Goal: Transaction & Acquisition: Obtain resource

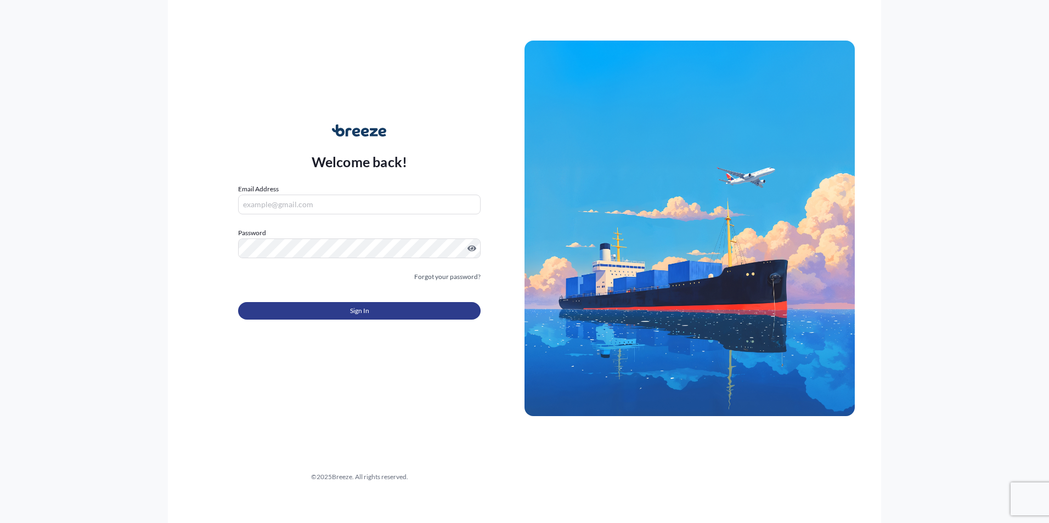
type input "[EMAIL_ADDRESS][DOMAIN_NAME]"
click at [310, 303] on button "Sign In" at bounding box center [359, 311] width 243 height 18
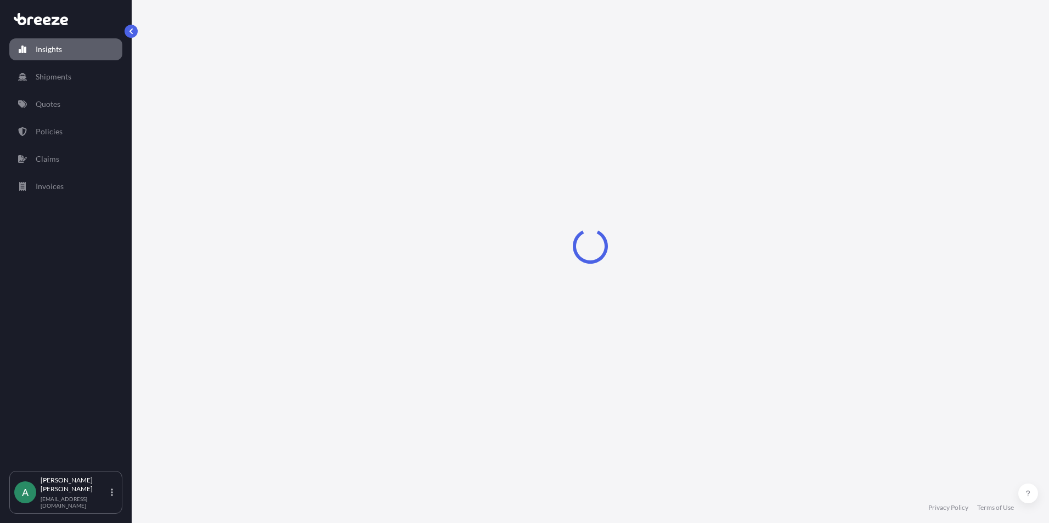
select select "2025"
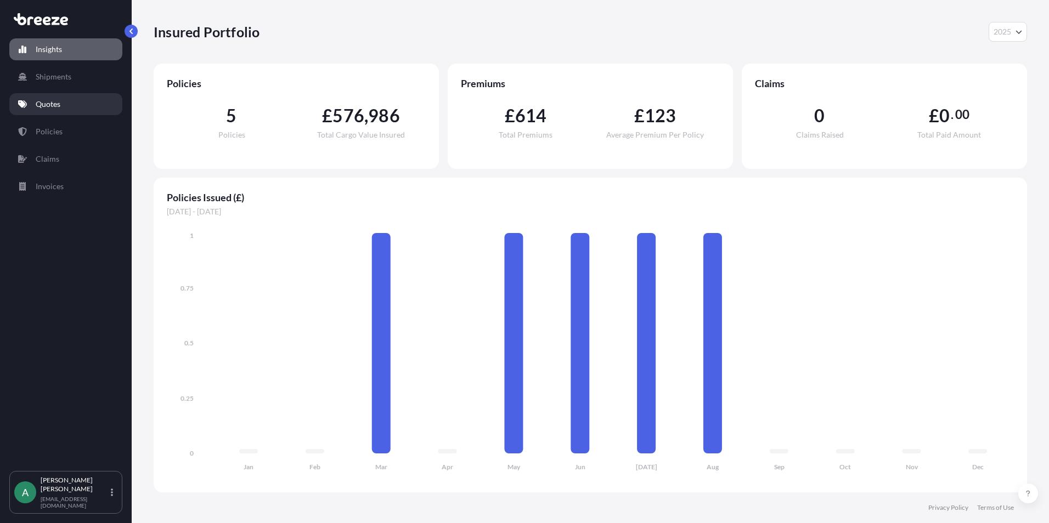
click at [83, 99] on link "Quotes" at bounding box center [65, 104] width 113 height 22
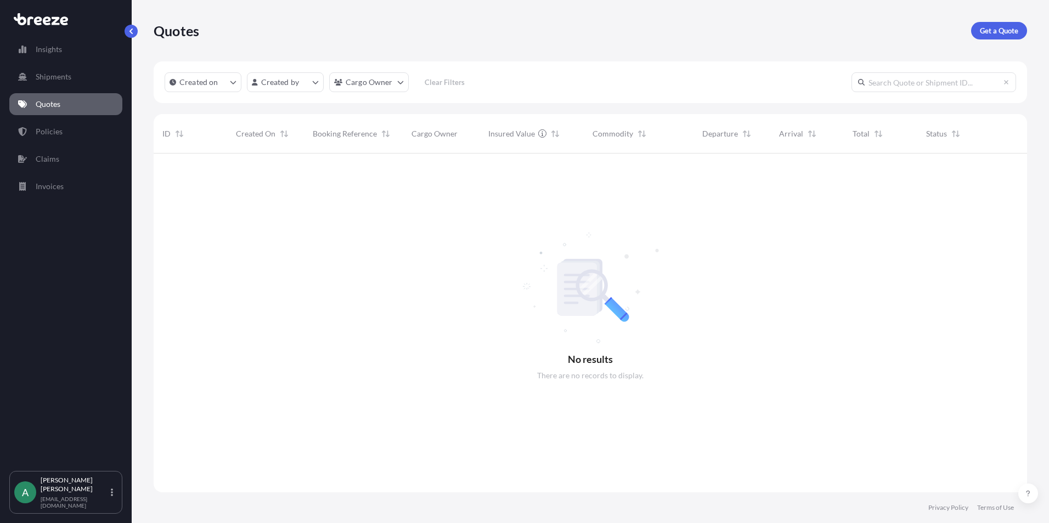
scroll to position [370, 865]
click at [80, 125] on link "Policies" at bounding box center [65, 132] width 113 height 22
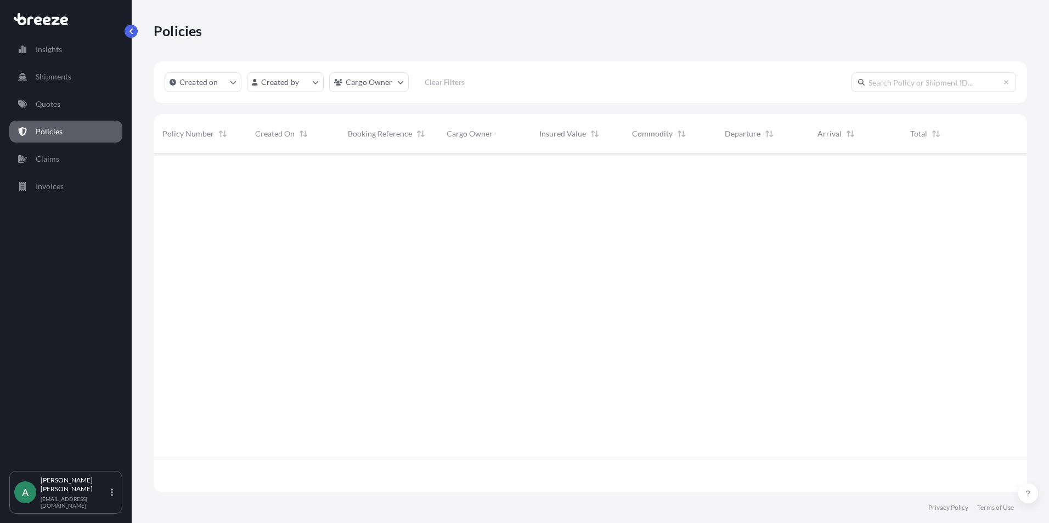
scroll to position [337, 865]
click at [60, 75] on p "Shipments" at bounding box center [54, 76] width 36 height 11
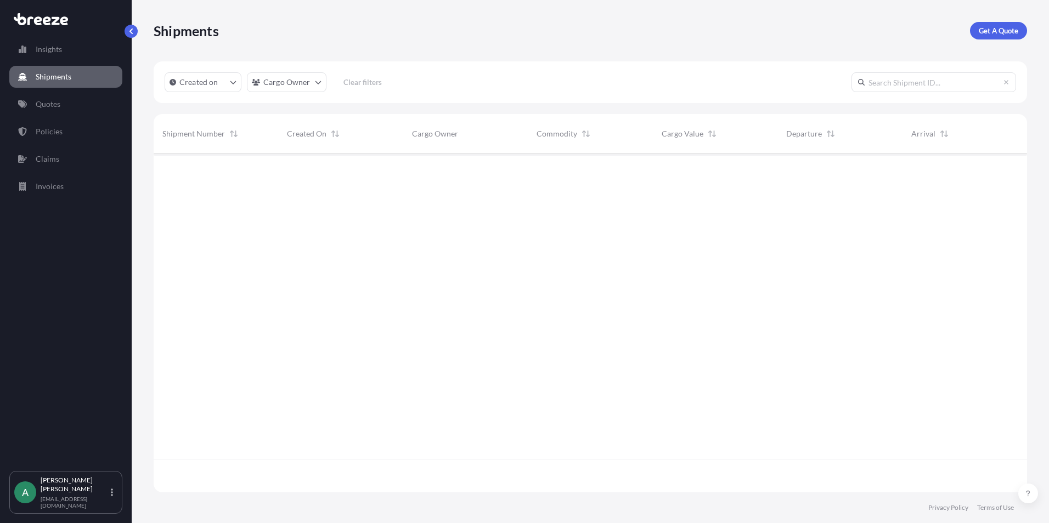
scroll to position [370, 865]
click at [61, 108] on link "Quotes" at bounding box center [65, 104] width 113 height 22
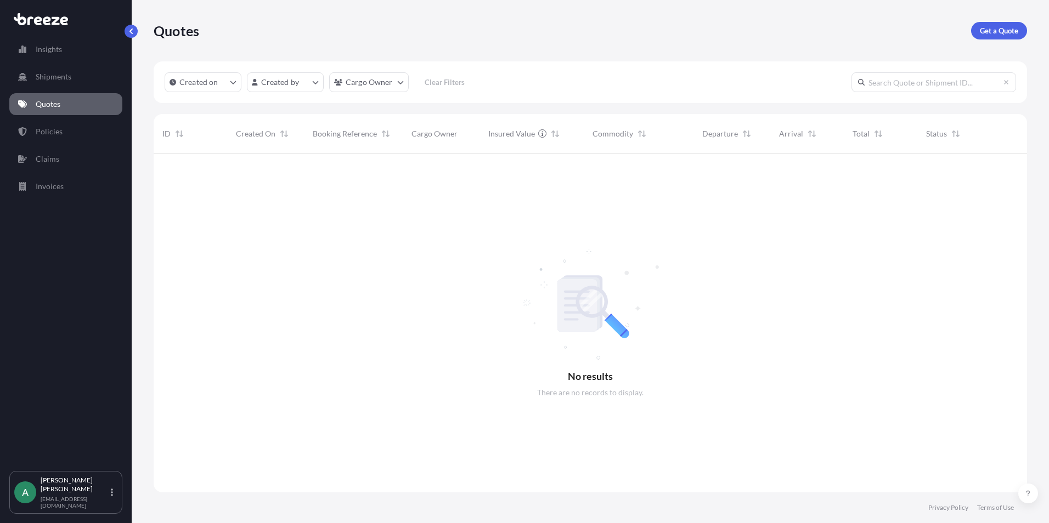
scroll to position [370, 865]
click at [74, 181] on link "Invoices" at bounding box center [65, 187] width 113 height 22
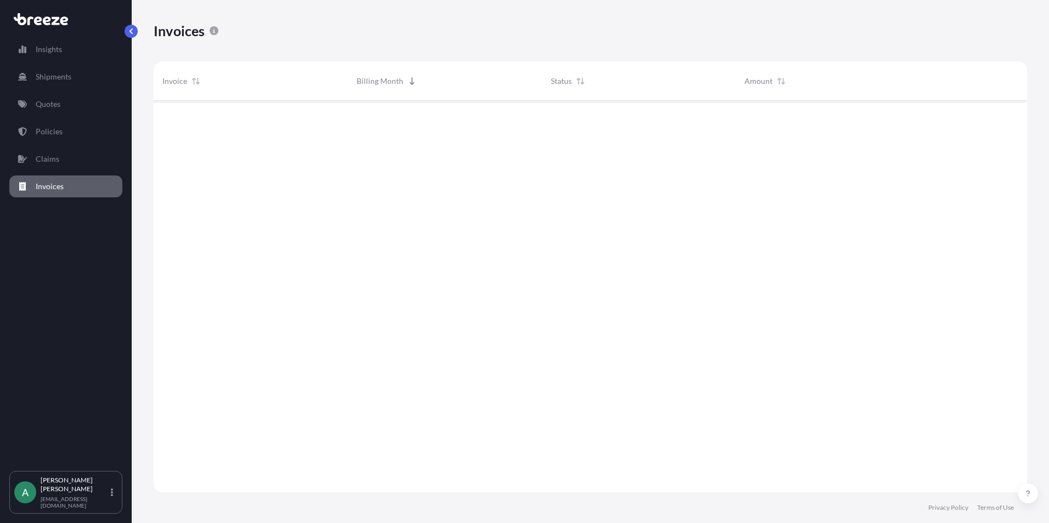
scroll to position [395, 865]
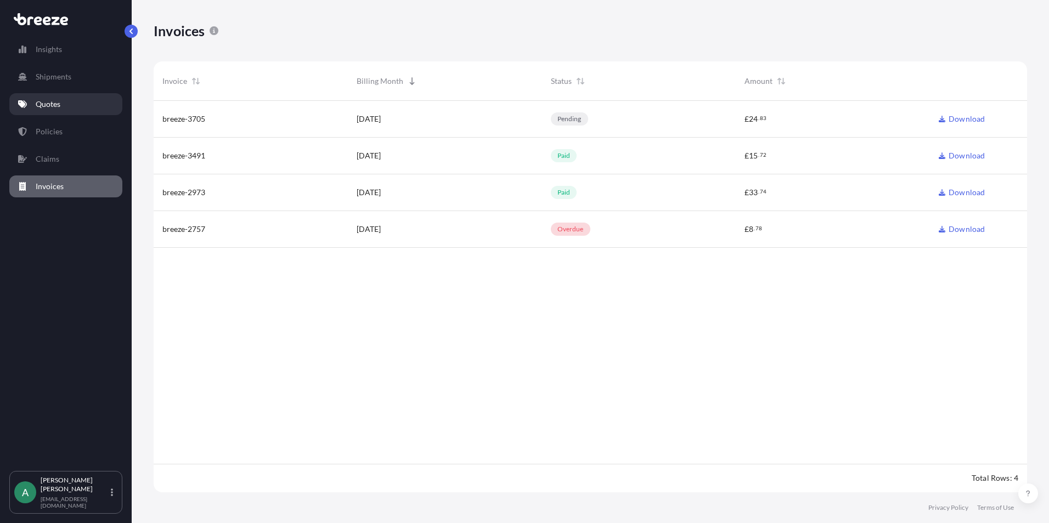
click at [83, 98] on link "Quotes" at bounding box center [65, 104] width 113 height 22
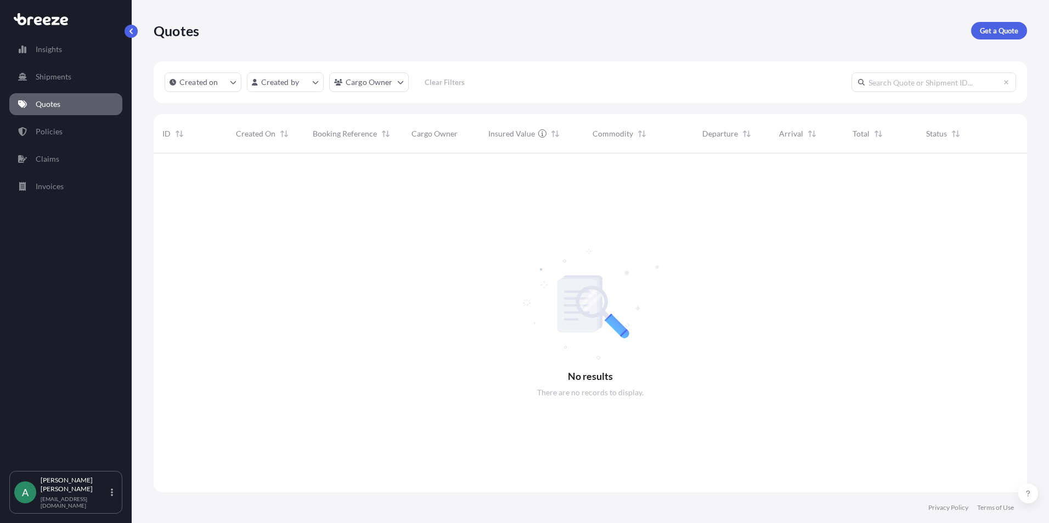
scroll to position [370, 865]
click at [52, 123] on link "Policies" at bounding box center [65, 132] width 113 height 22
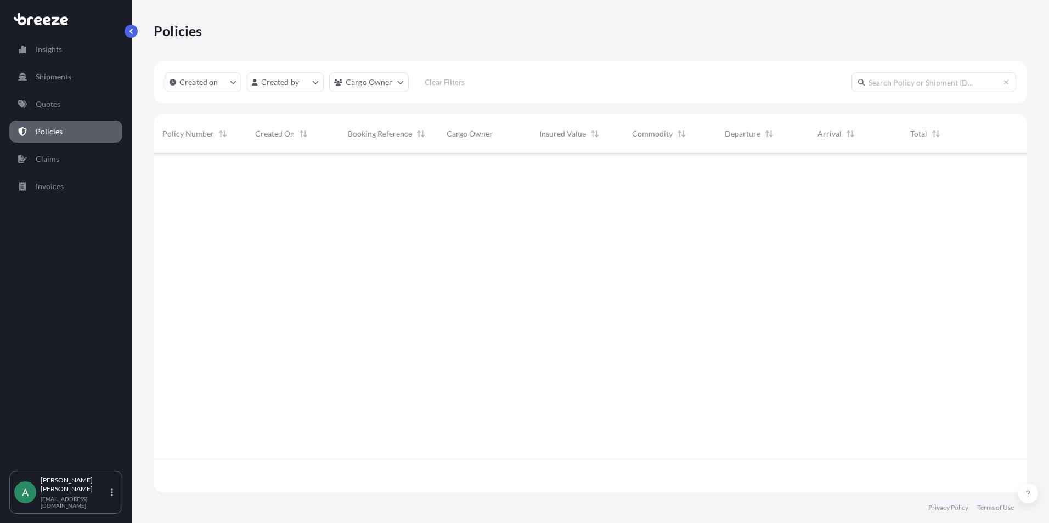
scroll to position [337, 865]
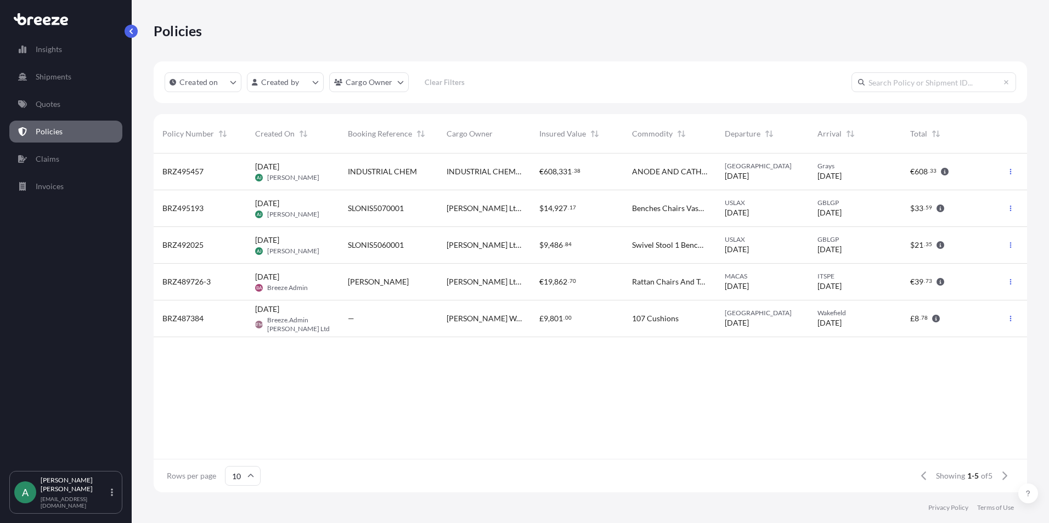
click at [912, 205] on span "$" at bounding box center [912, 209] width 4 height 8
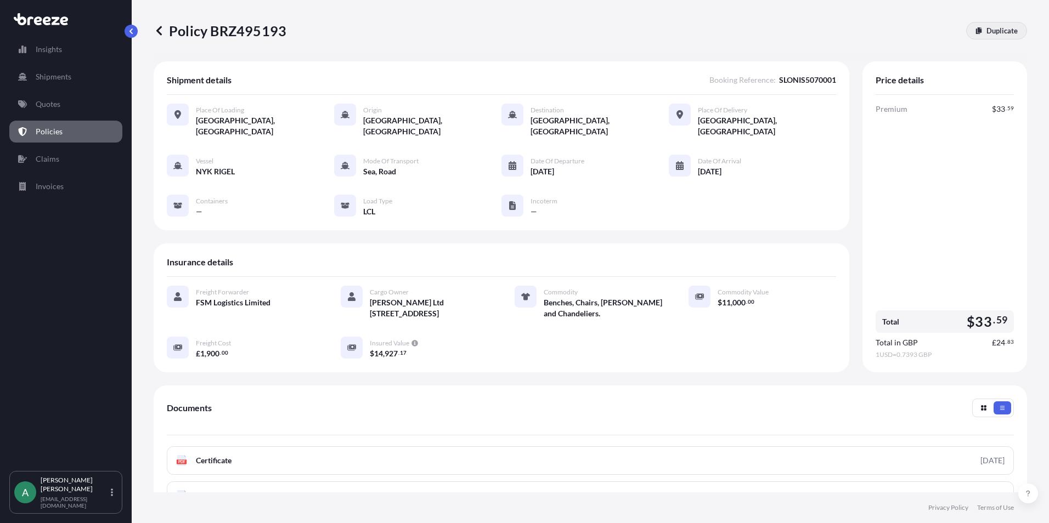
click at [987, 31] on p "Duplicate" at bounding box center [1002, 30] width 31 height 11
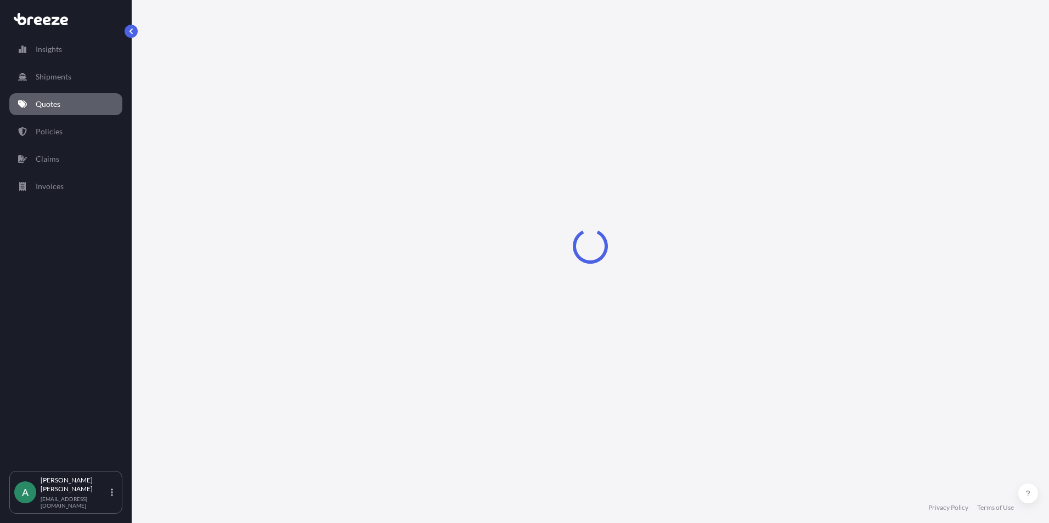
select select "Road"
select select "Sea"
select select "Road"
select select "1"
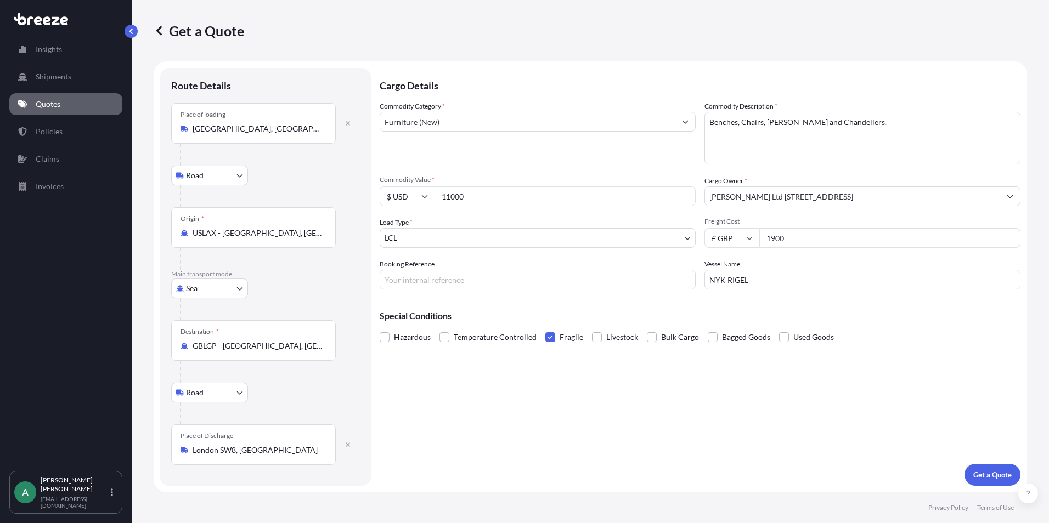
drag, startPoint x: 502, startPoint y: 198, endPoint x: 367, endPoint y: 176, distance: 137.2
click at [367, 176] on form "Route Details Place of loading [GEOGRAPHIC_DATA] Road Road Rail Origin * USLAX …" at bounding box center [591, 276] width 874 height 431
type input "23792.00"
drag, startPoint x: 808, startPoint y: 243, endPoint x: 755, endPoint y: 251, distance: 53.2
click at [755, 251] on div "Commodity Category * Furniture (New) Commodity Description * Benches, Chairs, V…" at bounding box center [700, 195] width 641 height 189
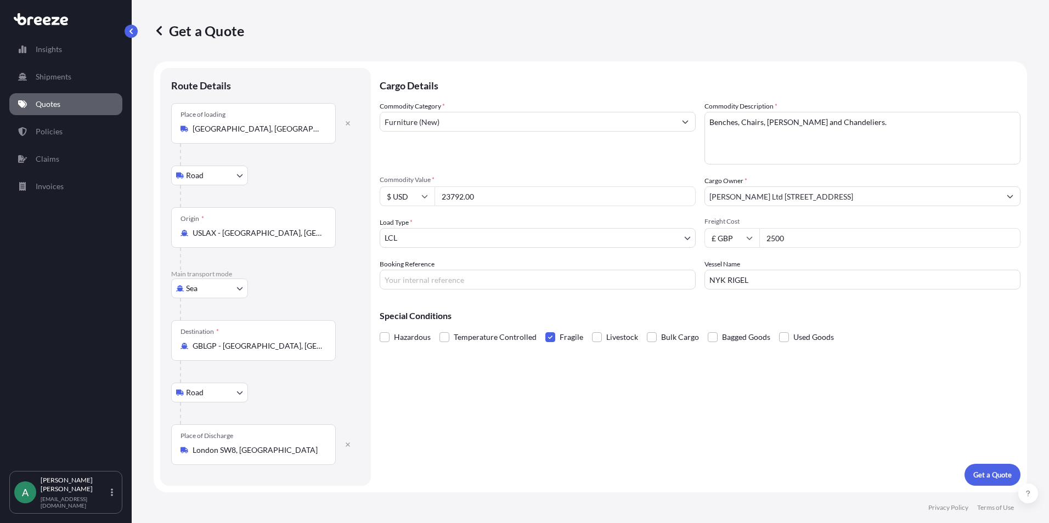
type input "2500"
click at [274, 123] on input "[GEOGRAPHIC_DATA], [GEOGRAPHIC_DATA]" at bounding box center [257, 128] width 129 height 11
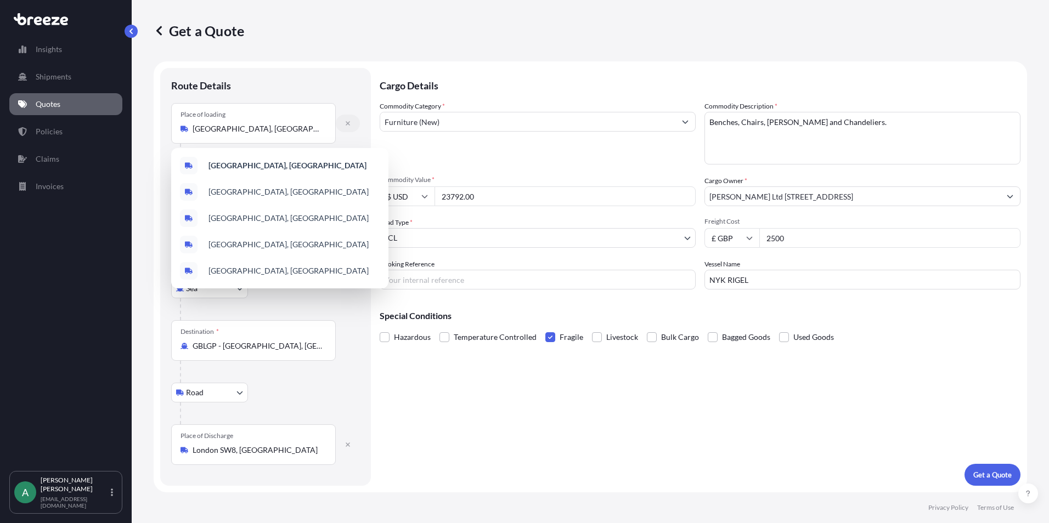
click at [348, 127] on button "button" at bounding box center [348, 124] width 24 height 18
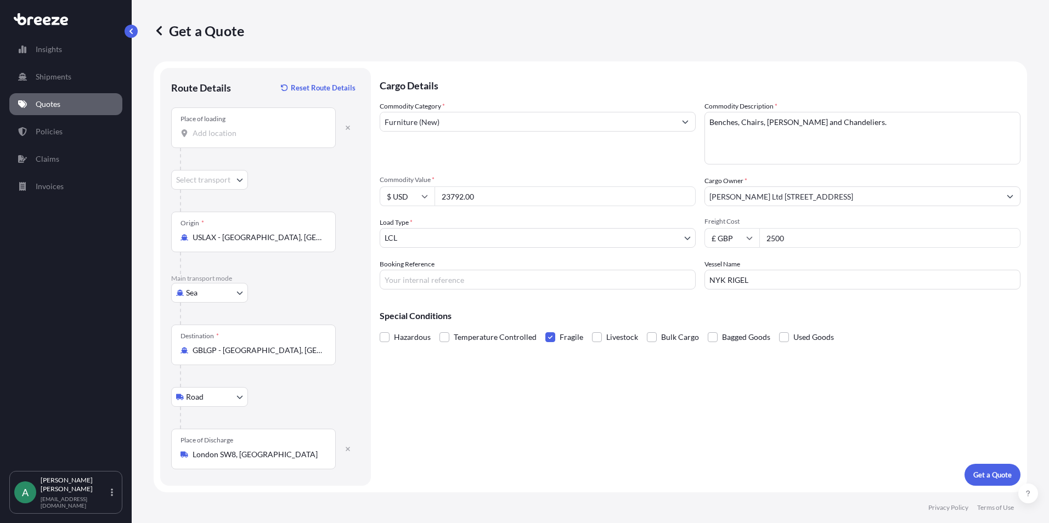
click at [208, 136] on input "Place of loading" at bounding box center [257, 133] width 129 height 11
click at [268, 134] on input "Place of loading" at bounding box center [257, 133] width 129 height 11
paste input "Kelurahan [GEOGRAPHIC_DATA]"
drag, startPoint x: 260, startPoint y: 143, endPoint x: 170, endPoint y: 131, distance: 90.3
click at [170, 131] on div "Route Details Reset Route Details Place of loading Kelurahan [GEOGRAPHIC_DATA] …" at bounding box center [265, 277] width 211 height 418
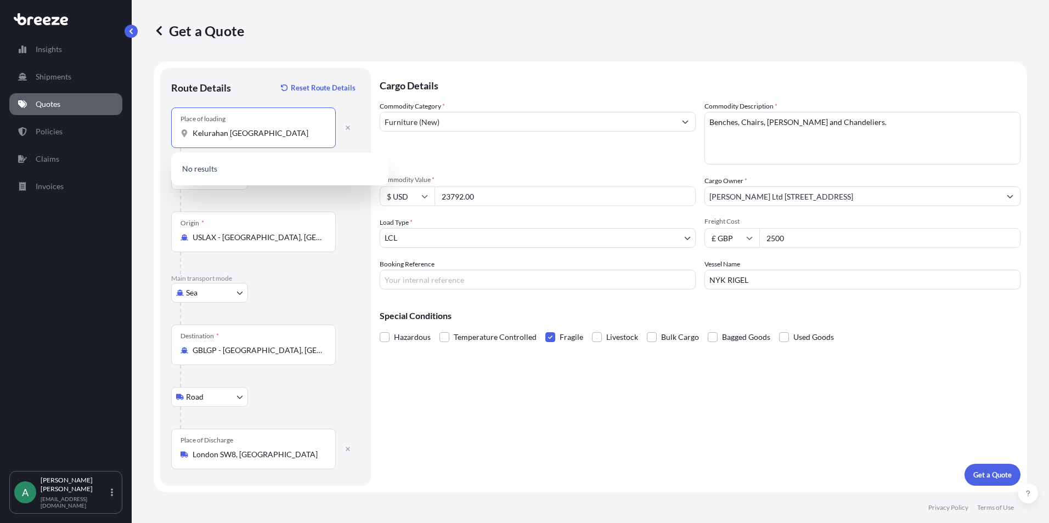
paste input "Jl. [STREET_ADDRESS]"
type input "Jl. [STREET_ADDRESS]"
click at [317, 151] on div at bounding box center [270, 159] width 180 height 22
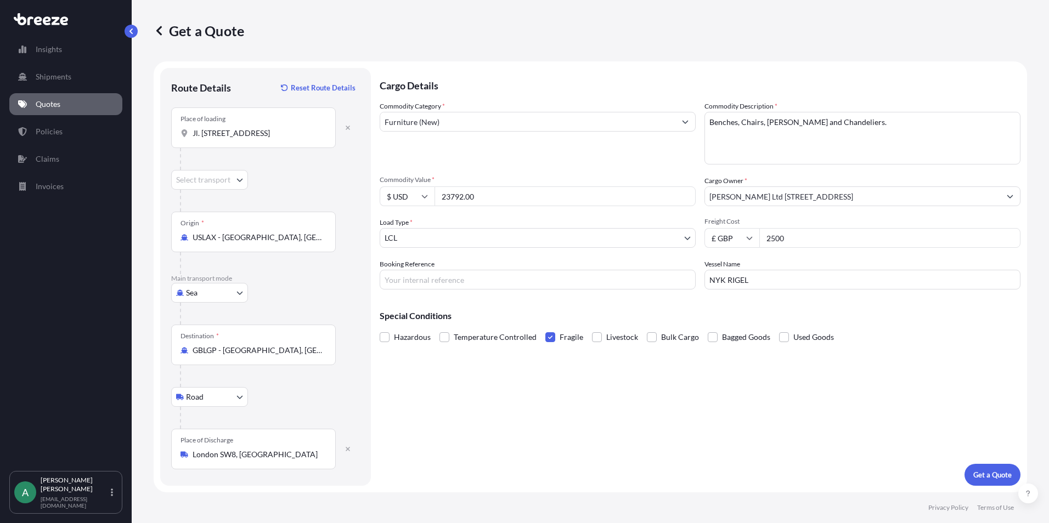
click at [230, 178] on body "0 options available. Insights Shipments Quotes Policies Claims Invoices A [PERS…" at bounding box center [524, 261] width 1049 height 523
click at [224, 206] on div "Road" at bounding box center [210, 209] width 68 height 20
click at [276, 237] on input "USLAX - [GEOGRAPHIC_DATA], [GEOGRAPHIC_DATA]" at bounding box center [257, 237] width 129 height 11
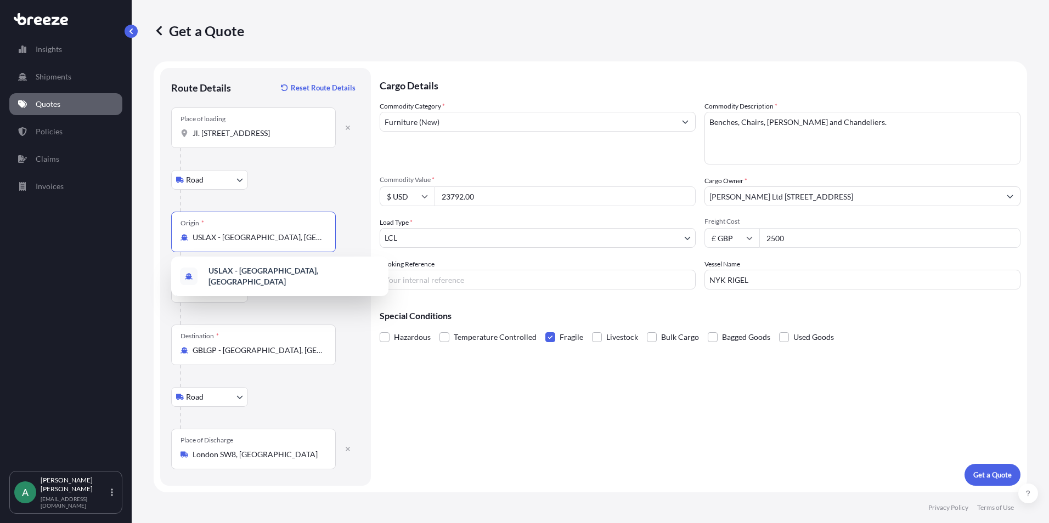
drag, startPoint x: 314, startPoint y: 234, endPoint x: 119, endPoint y: 234, distance: 195.3
click at [119, 234] on div "Insights Shipments Quotes Policies Claims Invoices A [PERSON_NAME] [PERSON_NAME…" at bounding box center [524, 261] width 1049 height 523
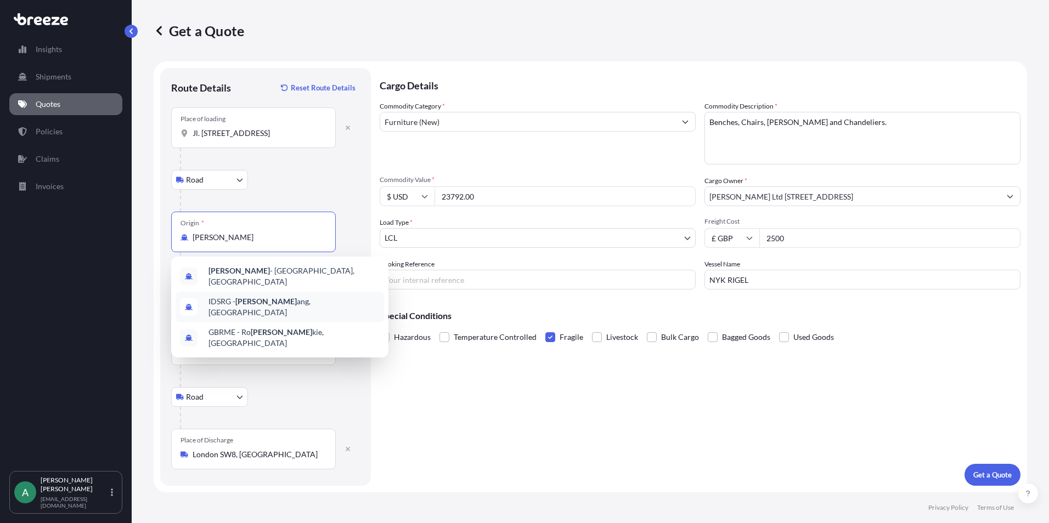
click at [234, 295] on div "IDSRG - [PERSON_NAME], [GEOGRAPHIC_DATA]" at bounding box center [280, 307] width 209 height 31
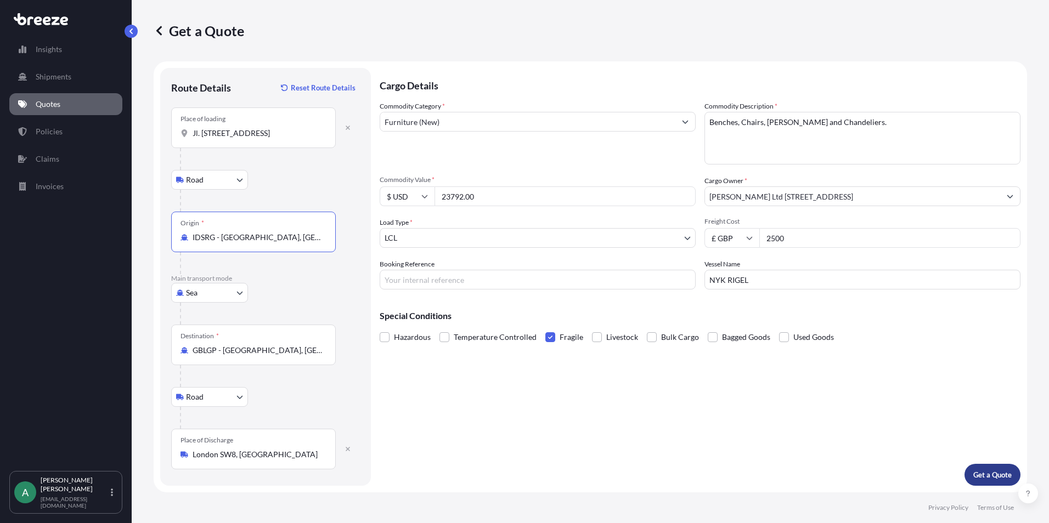
type input "IDSRG - [GEOGRAPHIC_DATA], [GEOGRAPHIC_DATA]"
click at [998, 476] on p "Get a Quote" at bounding box center [992, 475] width 38 height 11
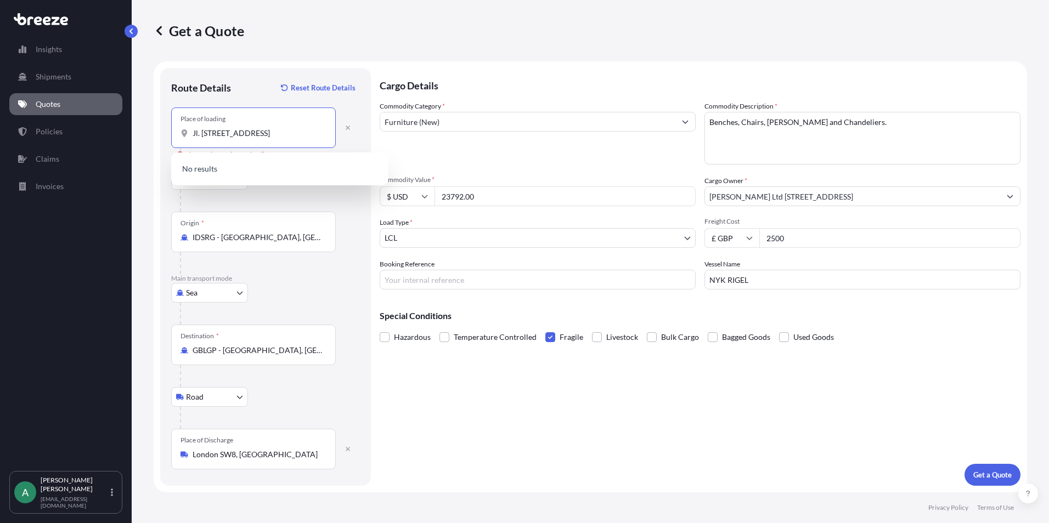
click at [279, 129] on input "Jl. [STREET_ADDRESS]" at bounding box center [257, 133] width 129 height 11
click at [342, 132] on button "button" at bounding box center [348, 128] width 24 height 18
click at [196, 126] on div "Place of loading" at bounding box center [253, 128] width 165 height 41
click at [196, 128] on input "Place of loading" at bounding box center [257, 133] width 129 height 11
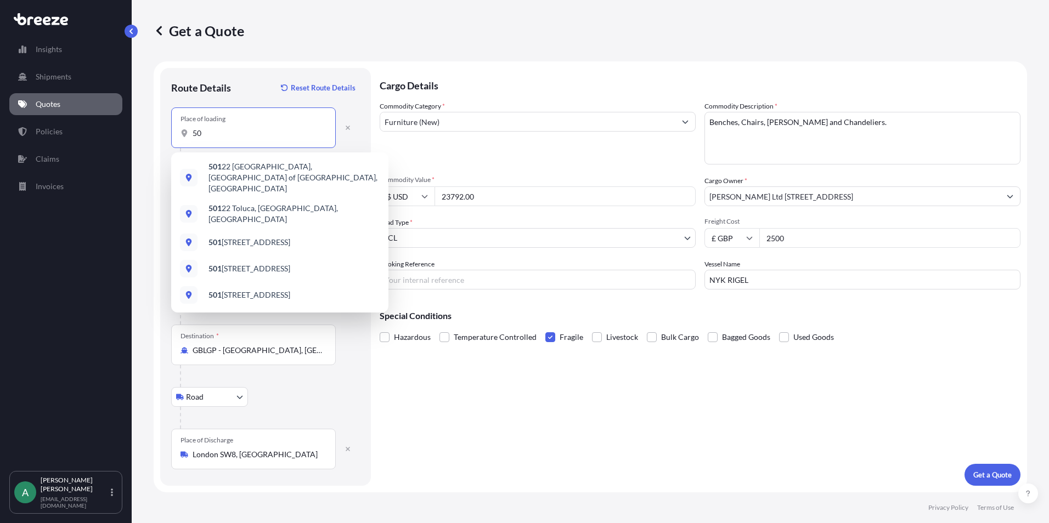
type input "5"
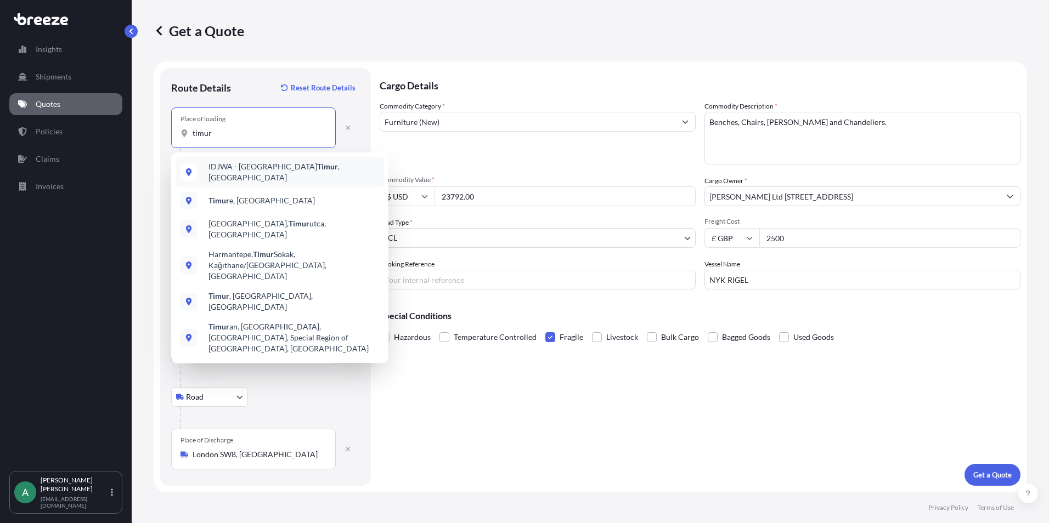
click at [337, 171] on div "IDJWA - [GEOGRAPHIC_DATA] , [GEOGRAPHIC_DATA]" at bounding box center [280, 172] width 209 height 31
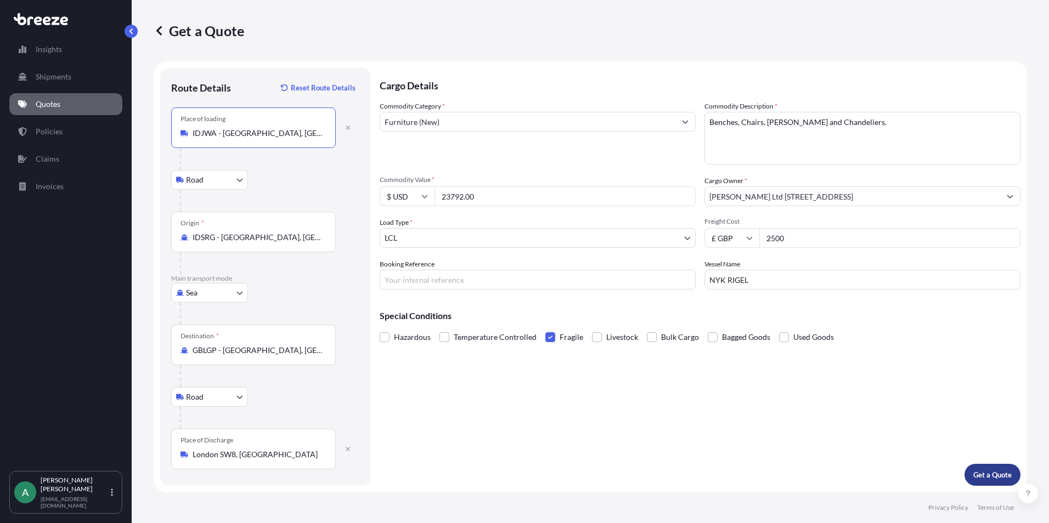
type input "IDJWA - [GEOGRAPHIC_DATA], [GEOGRAPHIC_DATA]"
click at [979, 477] on p "Get a Quote" at bounding box center [992, 475] width 38 height 11
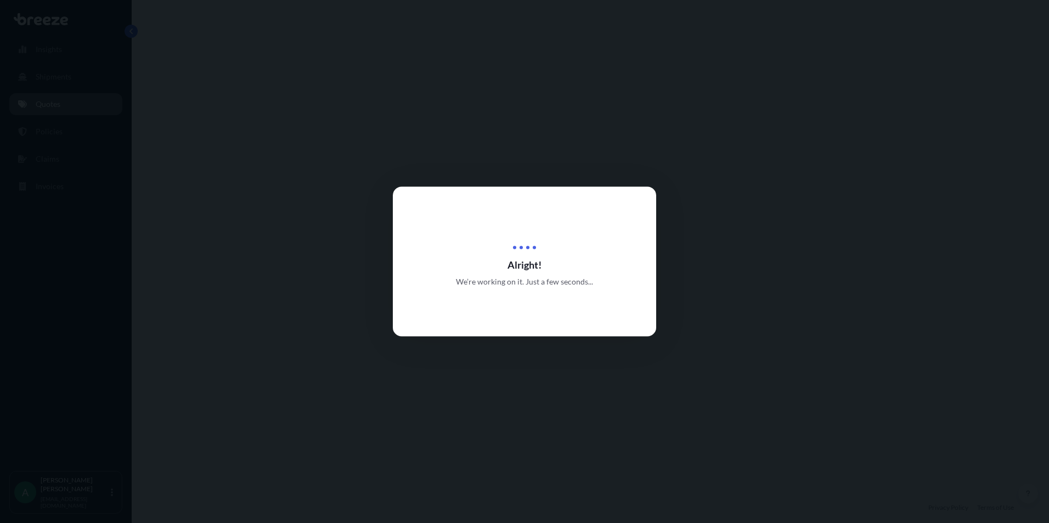
select select "Sea"
select select "Road"
select select "1"
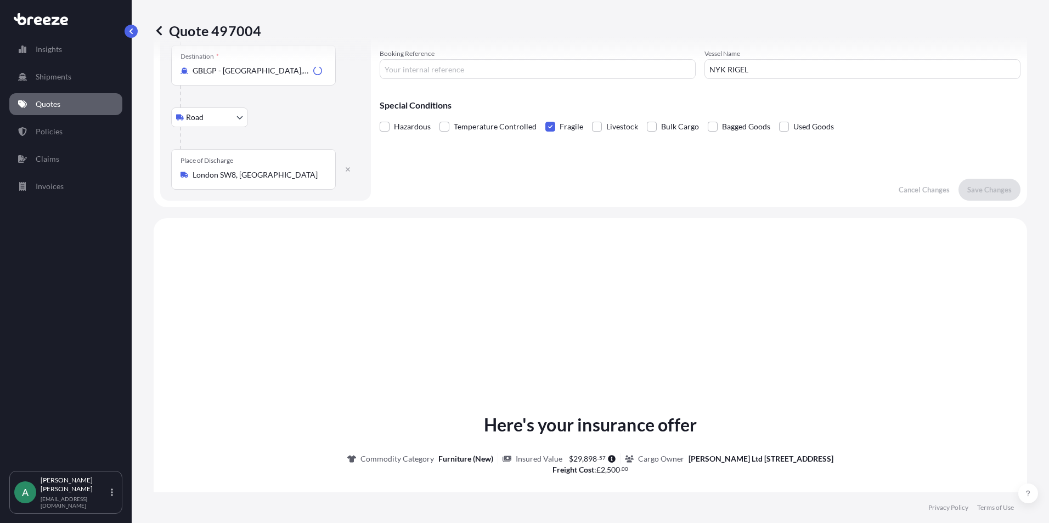
scroll to position [374, 0]
